Goal: Find contact information: Find contact information

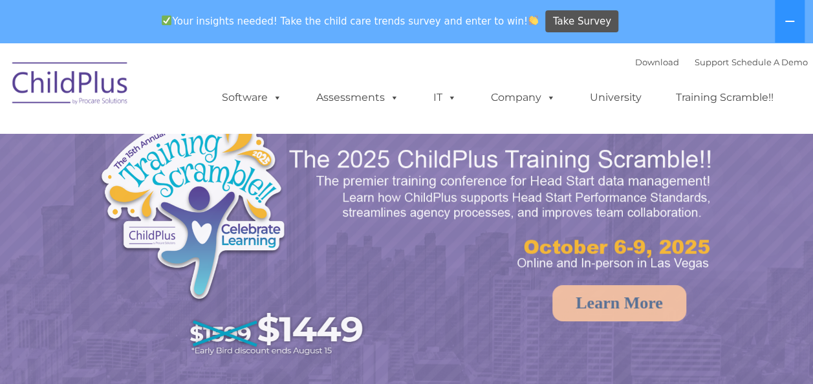
select select "MEDIUM"
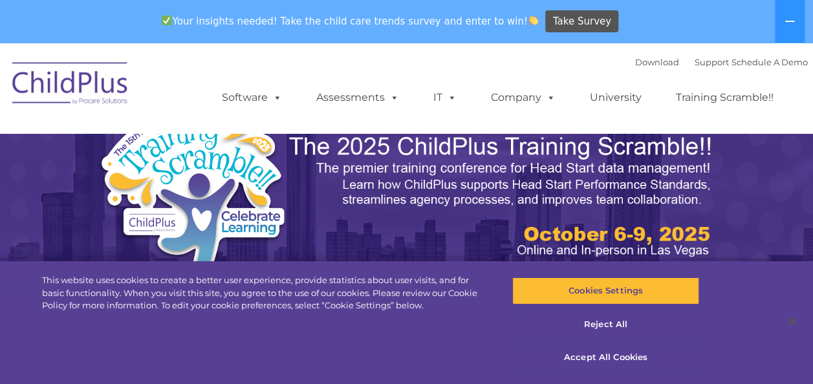
scroll to position [12, 0]
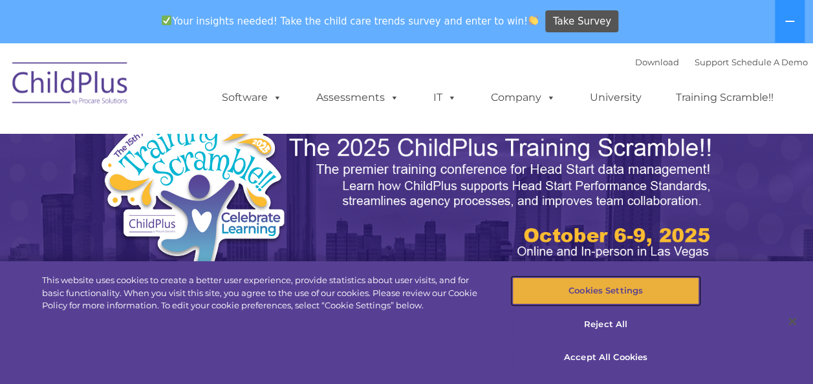
click at [560, 280] on button "Cookies Settings" at bounding box center [605, 291] width 187 height 27
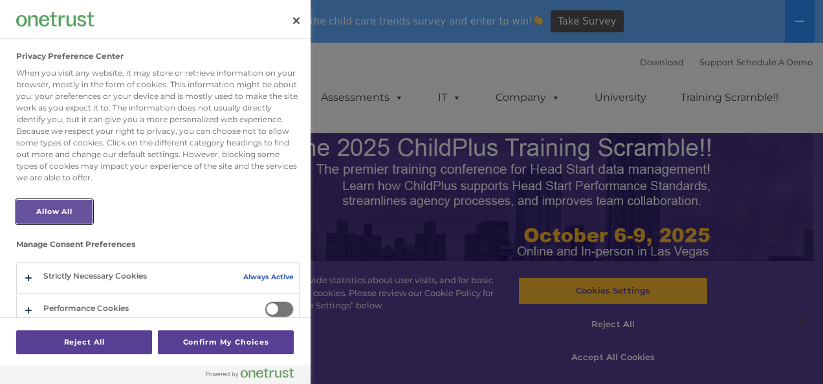
click at [83, 211] on button "Allow All" at bounding box center [54, 212] width 76 height 24
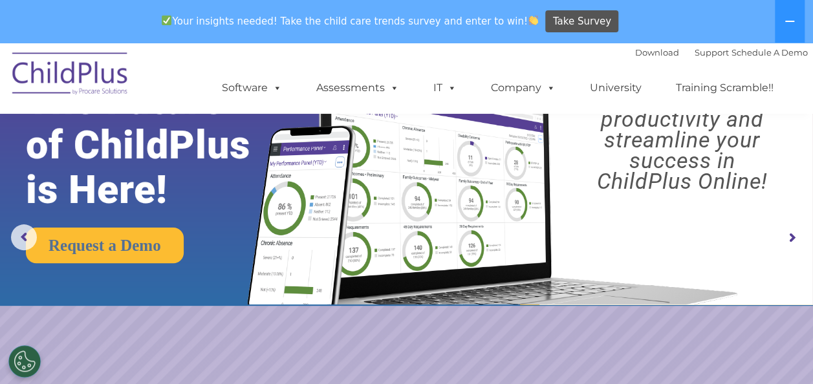
scroll to position [0, 0]
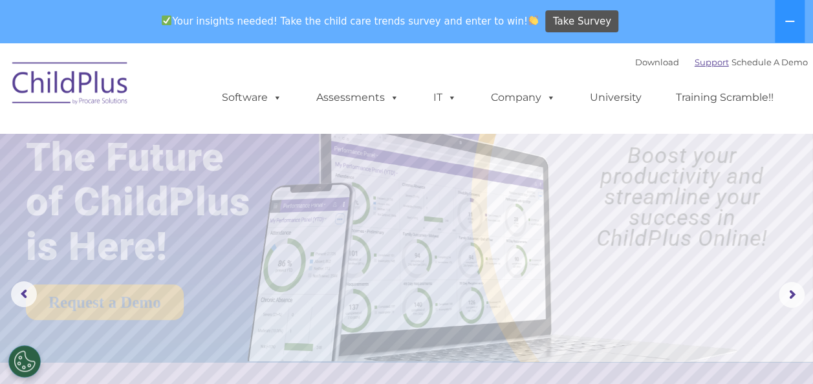
click at [695, 63] on link "Support" at bounding box center [712, 62] width 34 height 10
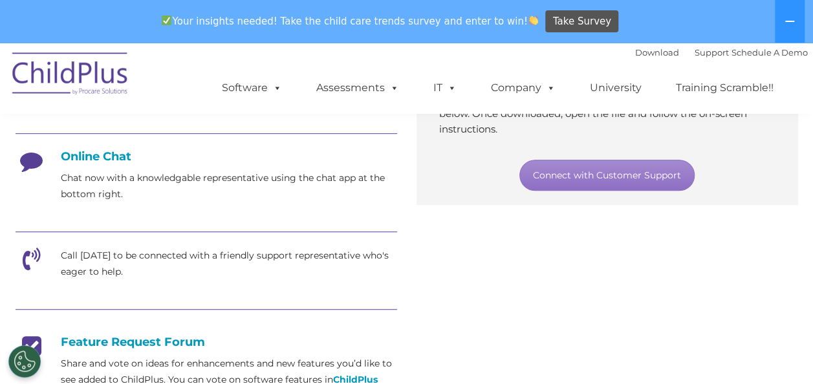
scroll to position [329, 0]
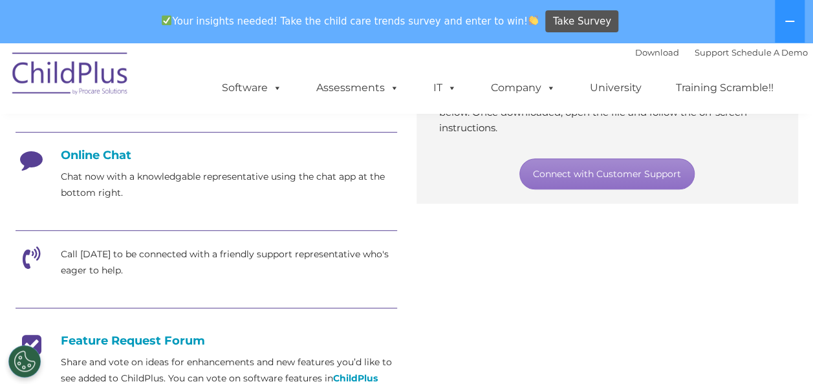
click at [84, 260] on p "Call today to be connected with a friendly support representative who's eager t…" at bounding box center [229, 263] width 336 height 32
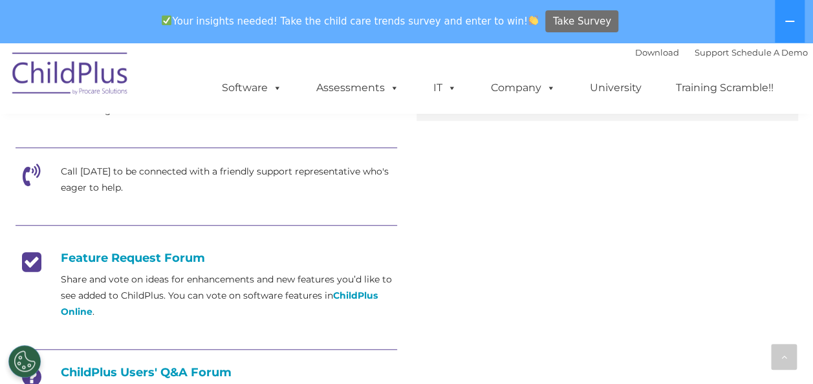
scroll to position [405, 0]
